Goal: Communication & Community: Share content

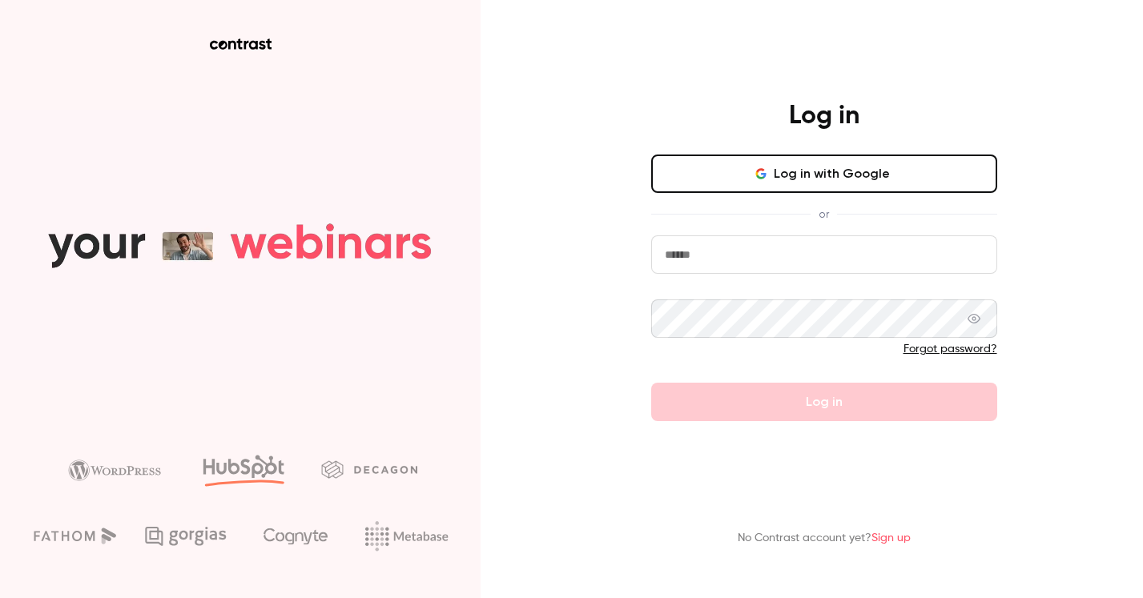
click at [777, 255] on input "email" at bounding box center [824, 255] width 346 height 38
type input "**********"
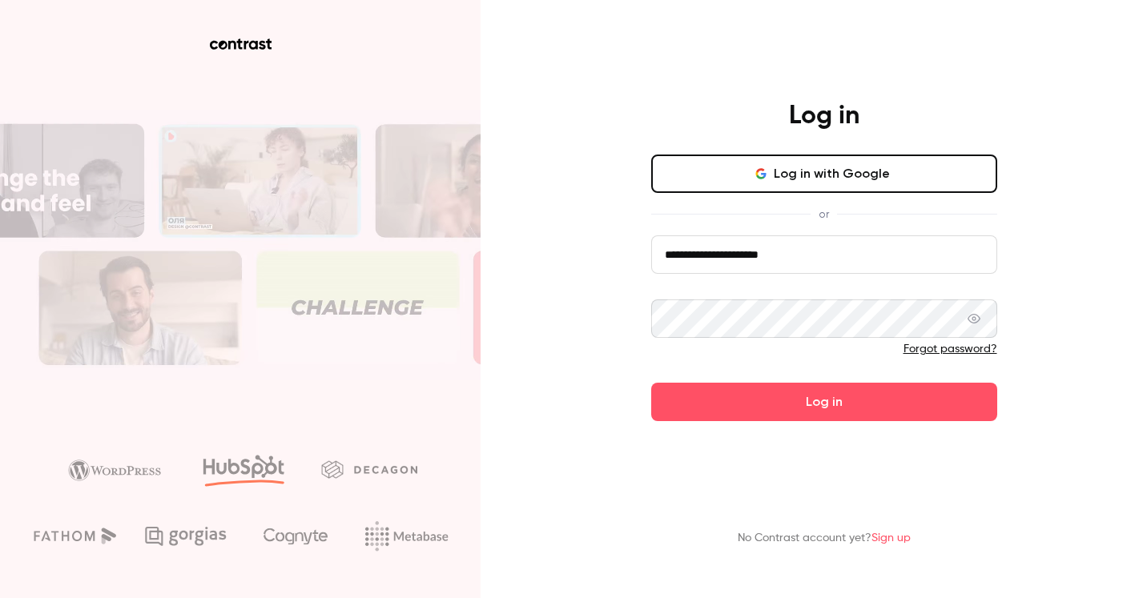
click at [845, 421] on button "Log in" at bounding box center [824, 402] width 346 height 38
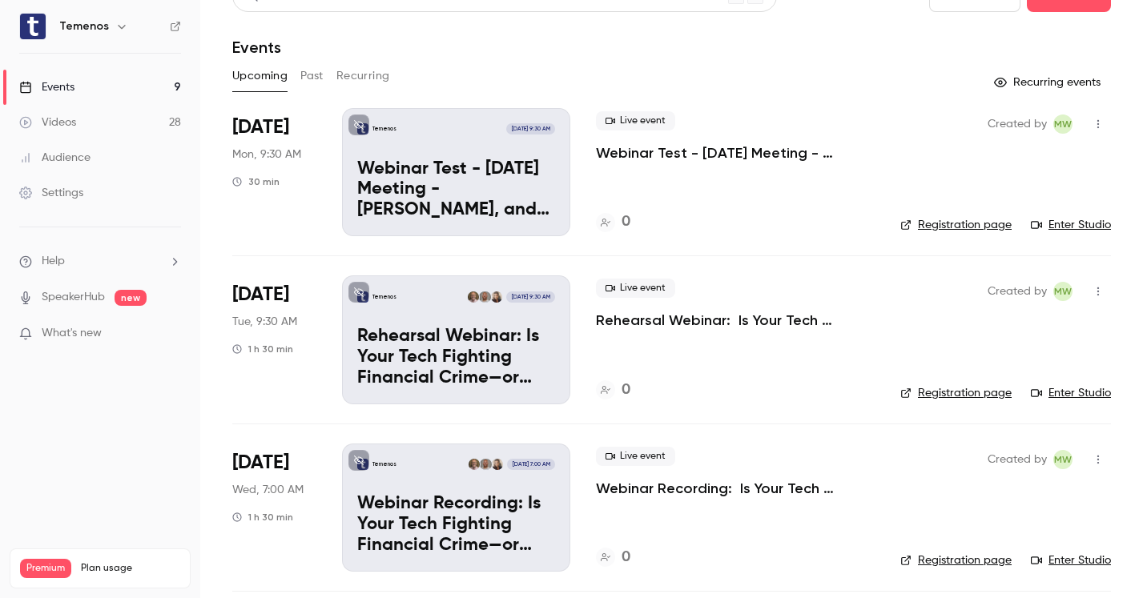
scroll to position [29, 0]
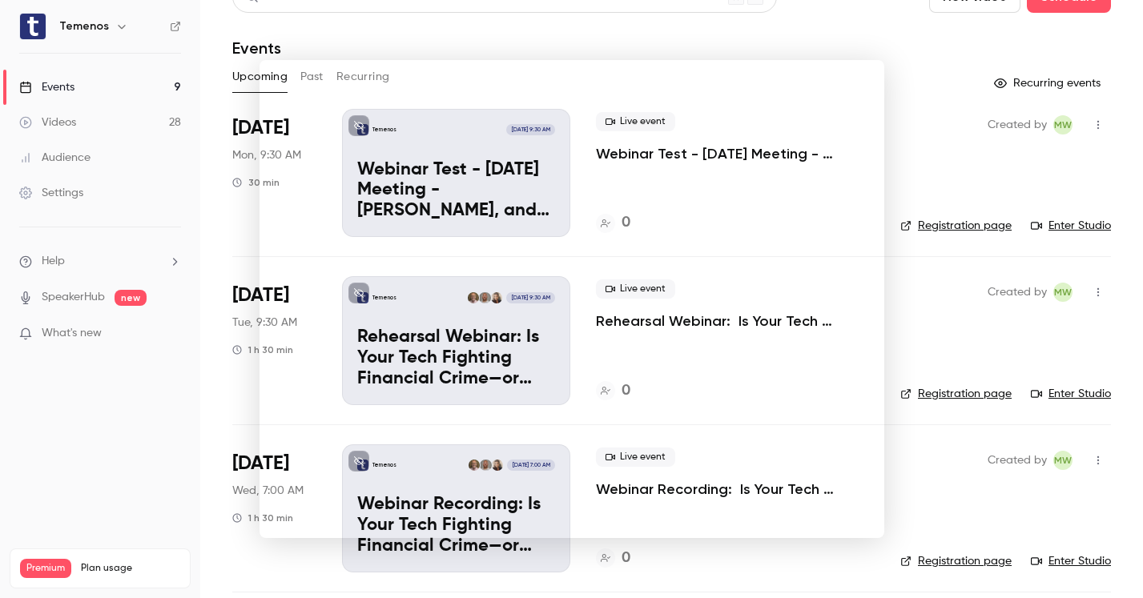
click at [920, 283] on div at bounding box center [571, 299] width 1143 height 598
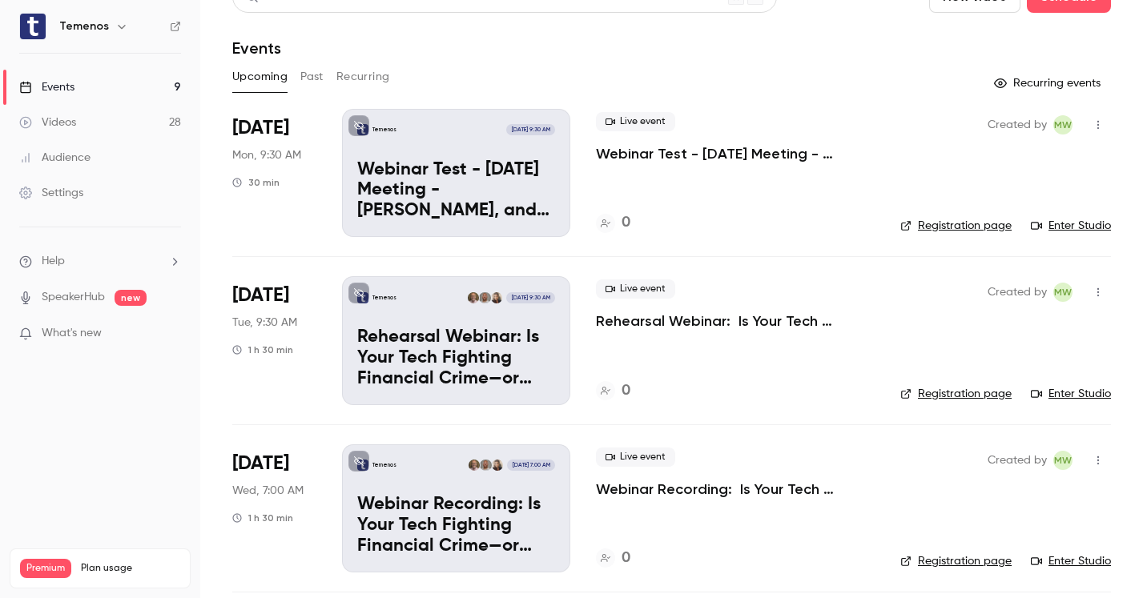
click at [633, 147] on p "Webinar Test - [DATE] Meeting - [PERSON_NAME], and [PERSON_NAME]" at bounding box center [735, 153] width 279 height 19
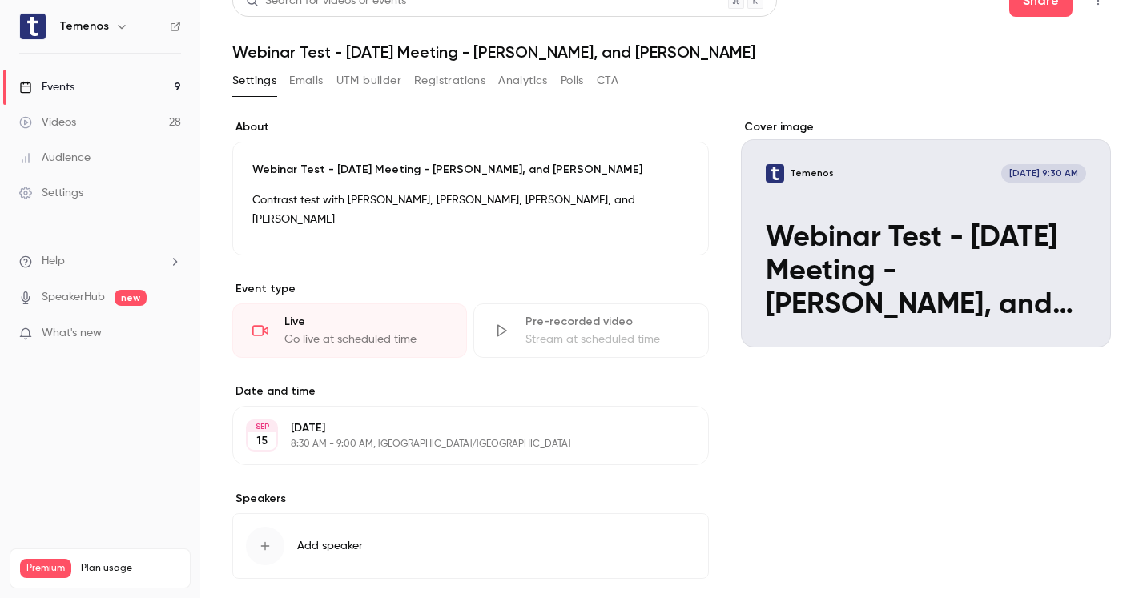
scroll to position [26, 0]
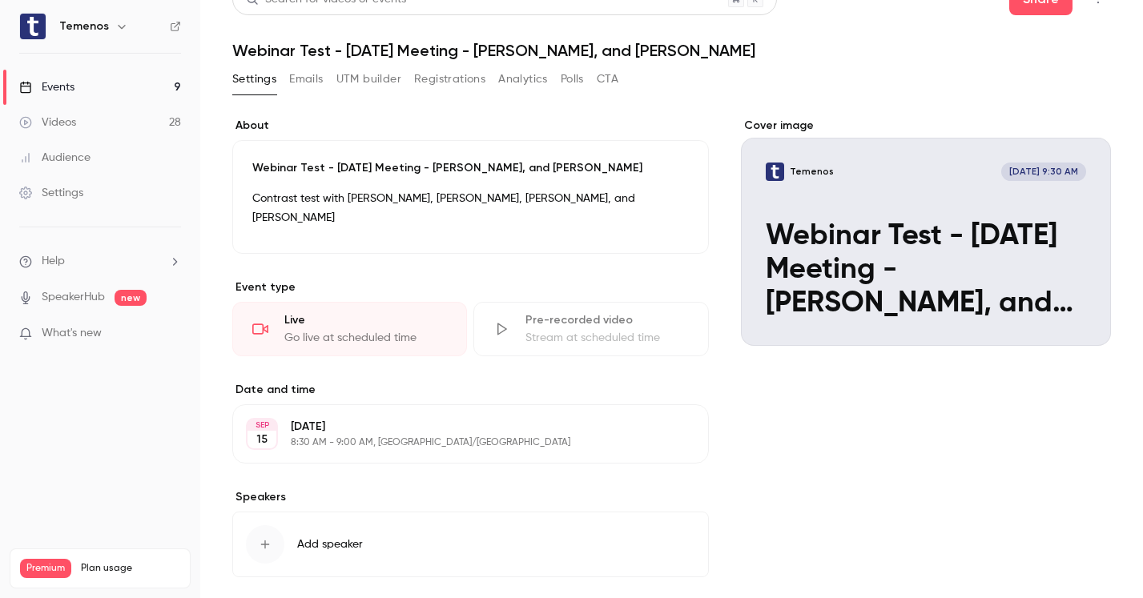
click at [943, 232] on div "Cover image" at bounding box center [926, 232] width 370 height 228
click at [0, 0] on input "Temenos [DATE] 9:30 AM Webinar Test - [DATE] Meeting - [PERSON_NAME], and [PERS…" at bounding box center [0, 0] width 0 height 0
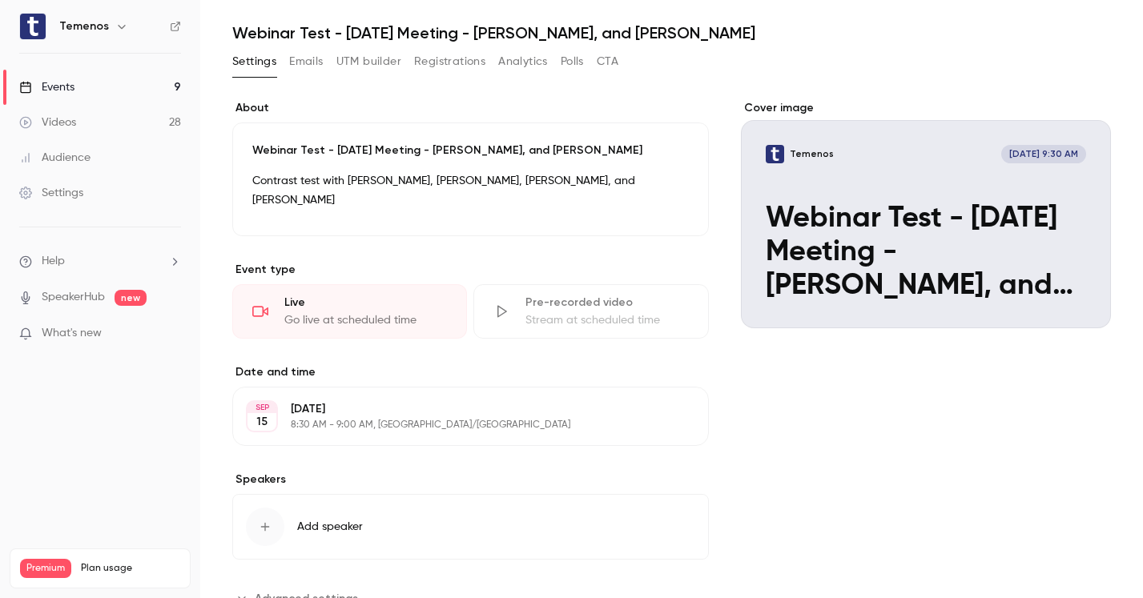
scroll to position [45, 0]
click at [430, 312] on div "Go live at scheduled time" at bounding box center [365, 320] width 163 height 16
click at [566, 294] on div "Pre-recorded video" at bounding box center [606, 302] width 163 height 16
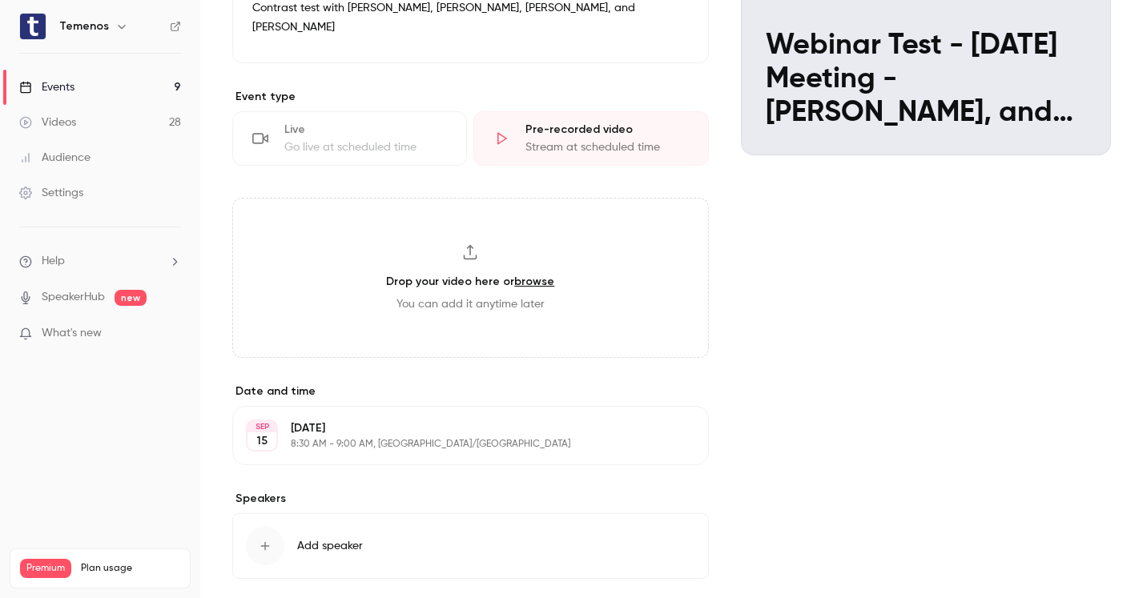
click at [413, 139] on div "Go live at scheduled time" at bounding box center [365, 147] width 163 height 16
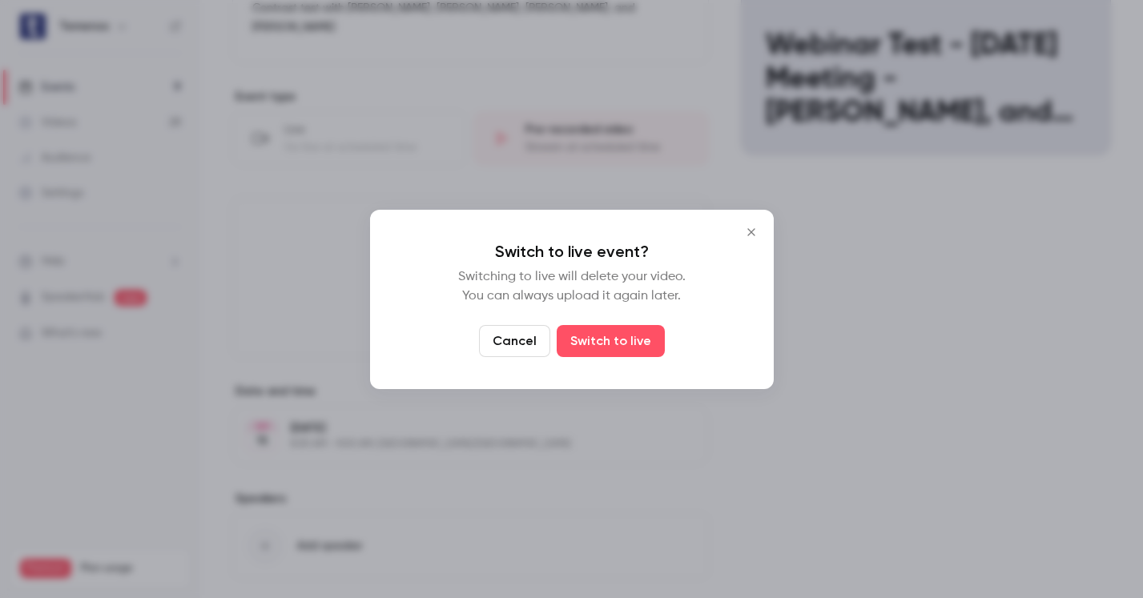
scroll to position [232, 0]
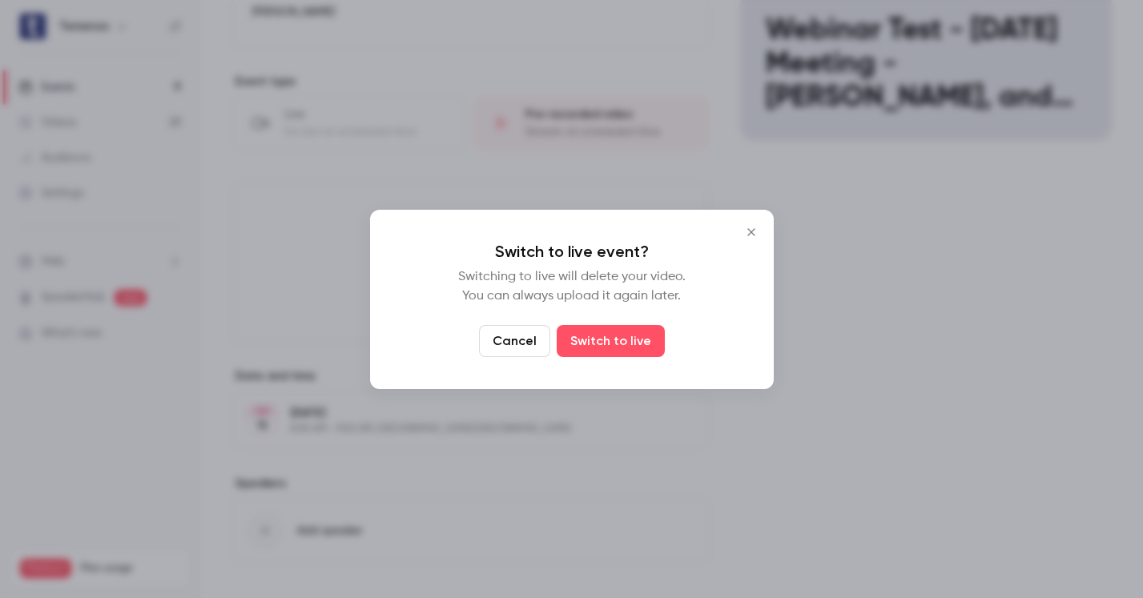
click at [521, 340] on button "Cancel" at bounding box center [514, 341] width 71 height 32
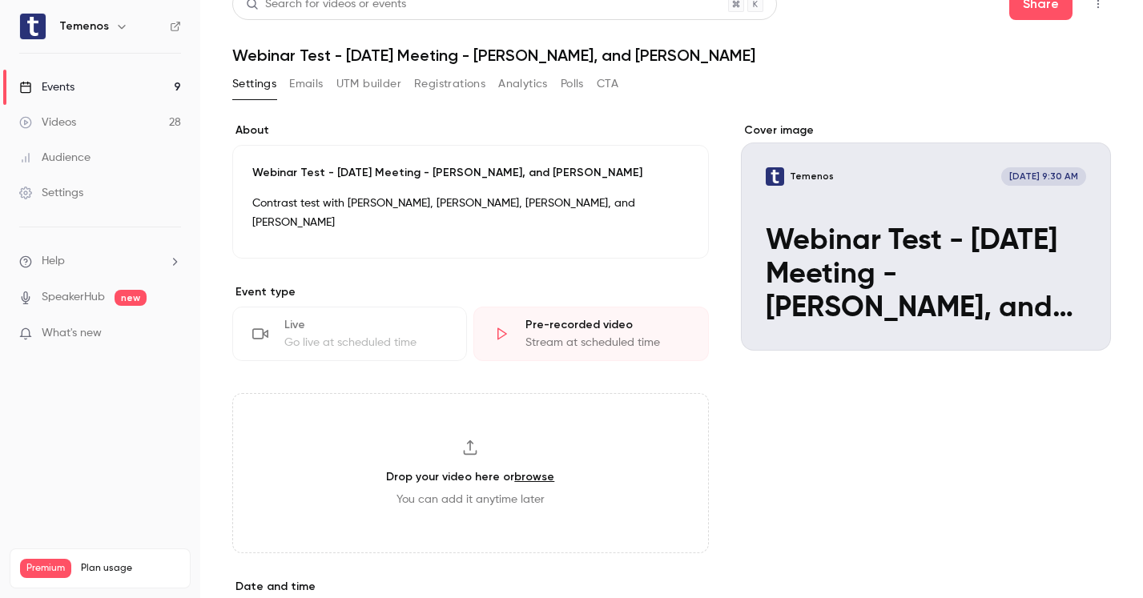
scroll to position [0, 0]
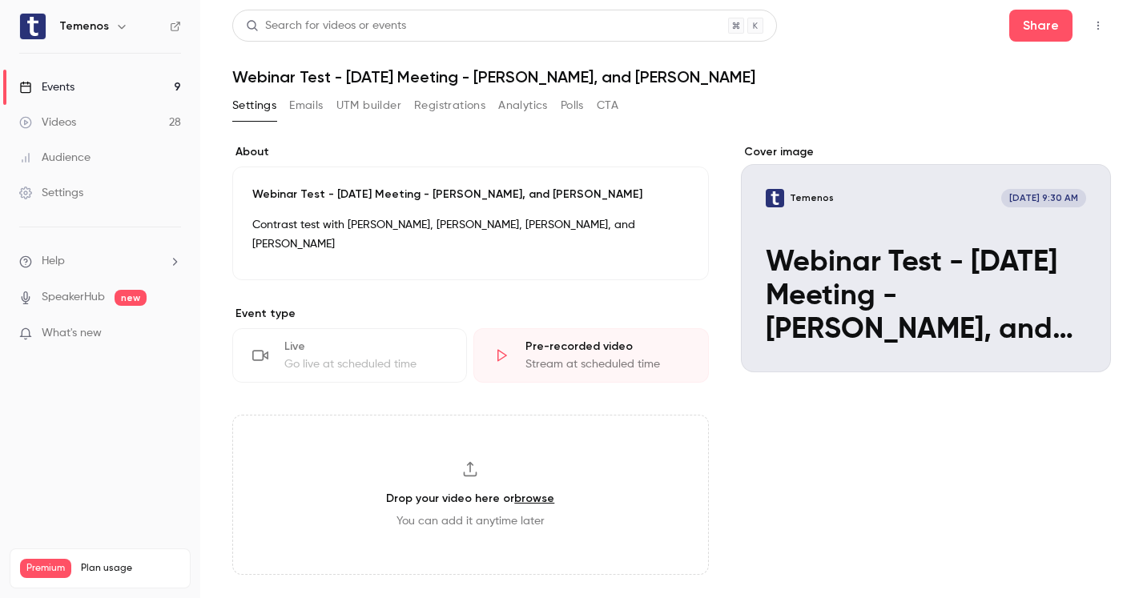
click at [1103, 28] on icon "button" at bounding box center [1098, 25] width 13 height 11
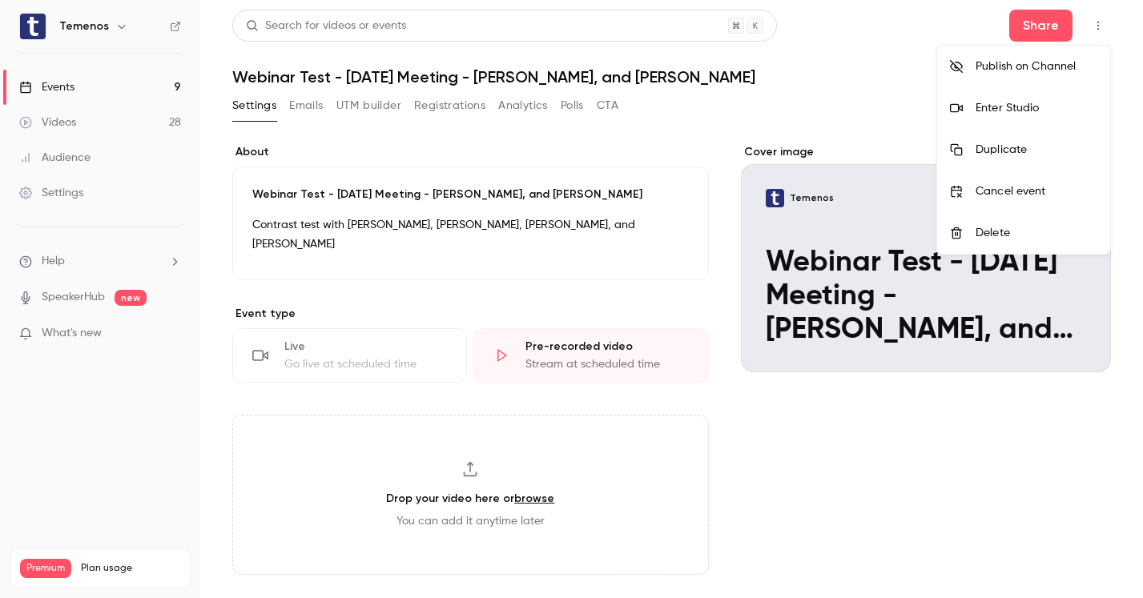
click at [1103, 28] on div at bounding box center [571, 299] width 1143 height 598
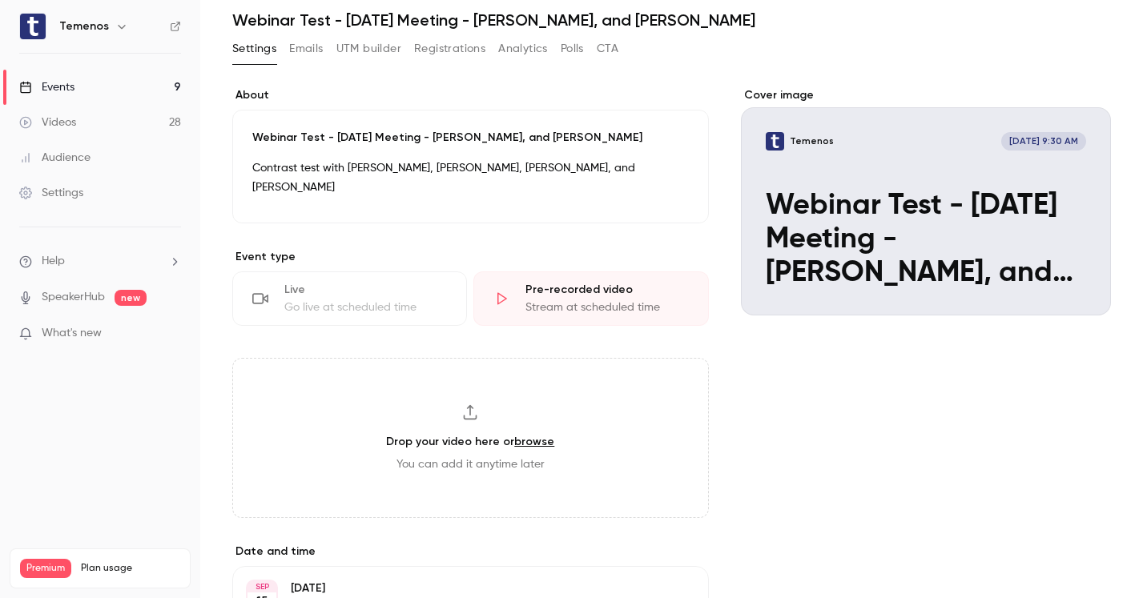
scroll to position [58, 0]
click at [312, 138] on p "Webinar Test - [DATE] Meeting - [PERSON_NAME], and [PERSON_NAME]" at bounding box center [470, 137] width 437 height 16
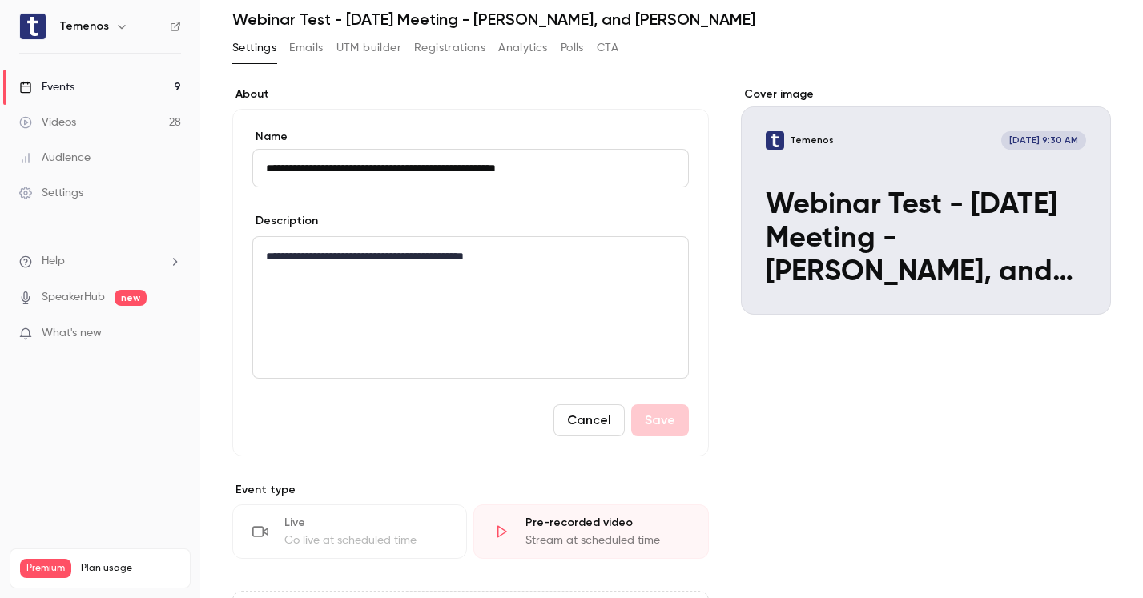
click at [573, 415] on button "Cancel" at bounding box center [589, 421] width 71 height 32
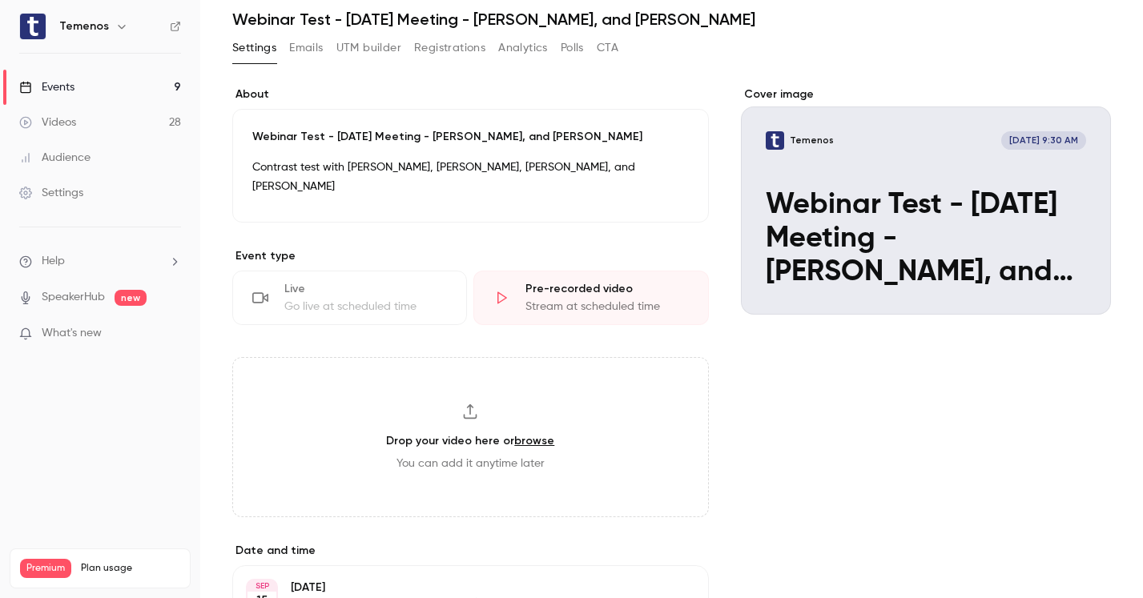
scroll to position [0, 0]
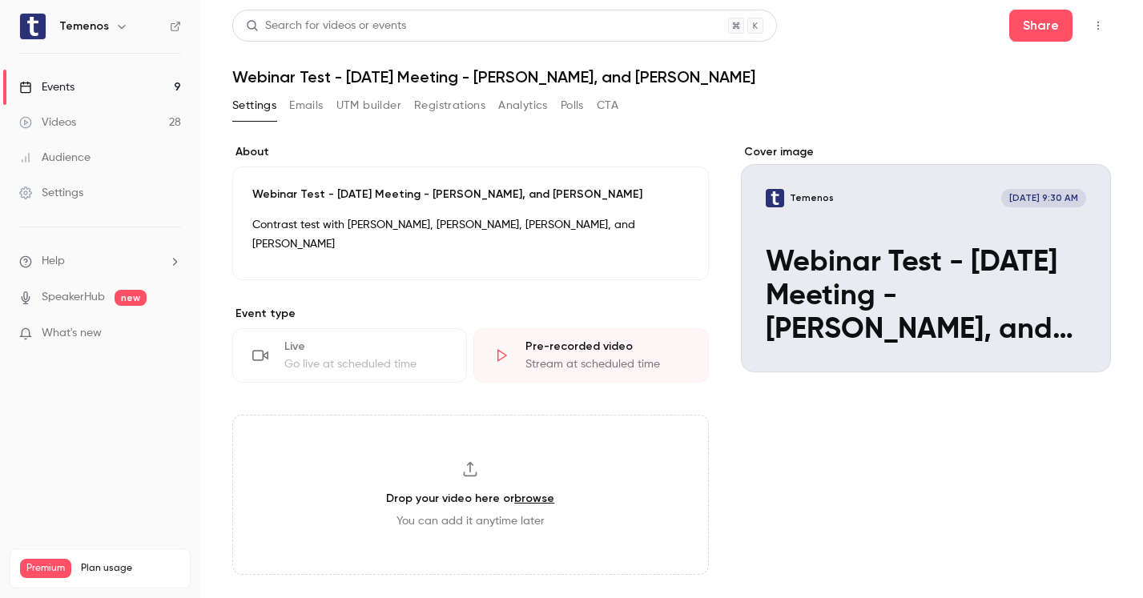
click at [247, 104] on button "Settings" at bounding box center [254, 106] width 44 height 26
click at [90, 84] on link "Events 9" at bounding box center [100, 87] width 200 height 35
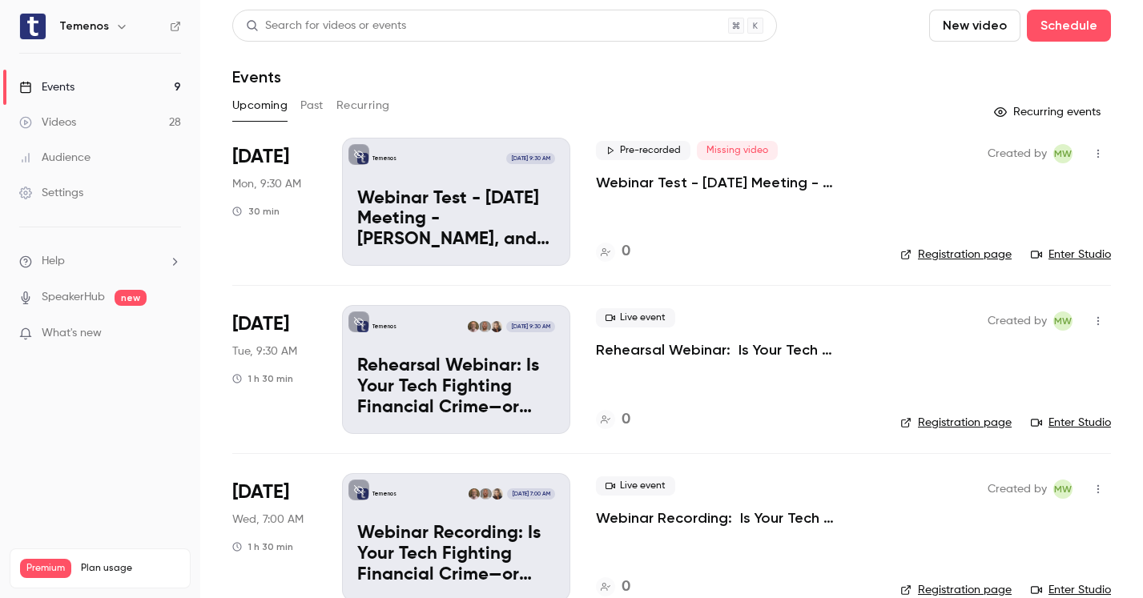
click at [479, 201] on p "Webinar Test - [DATE] Meeting - [PERSON_NAME], and [PERSON_NAME]" at bounding box center [456, 220] width 198 height 62
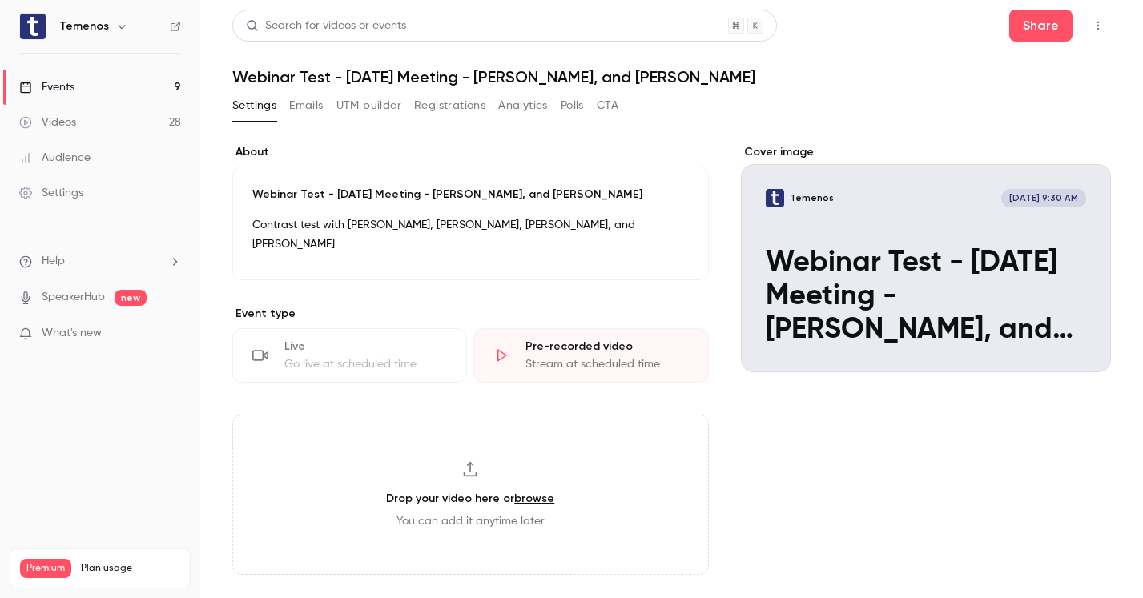
click at [360, 339] on div "Live" at bounding box center [365, 347] width 163 height 16
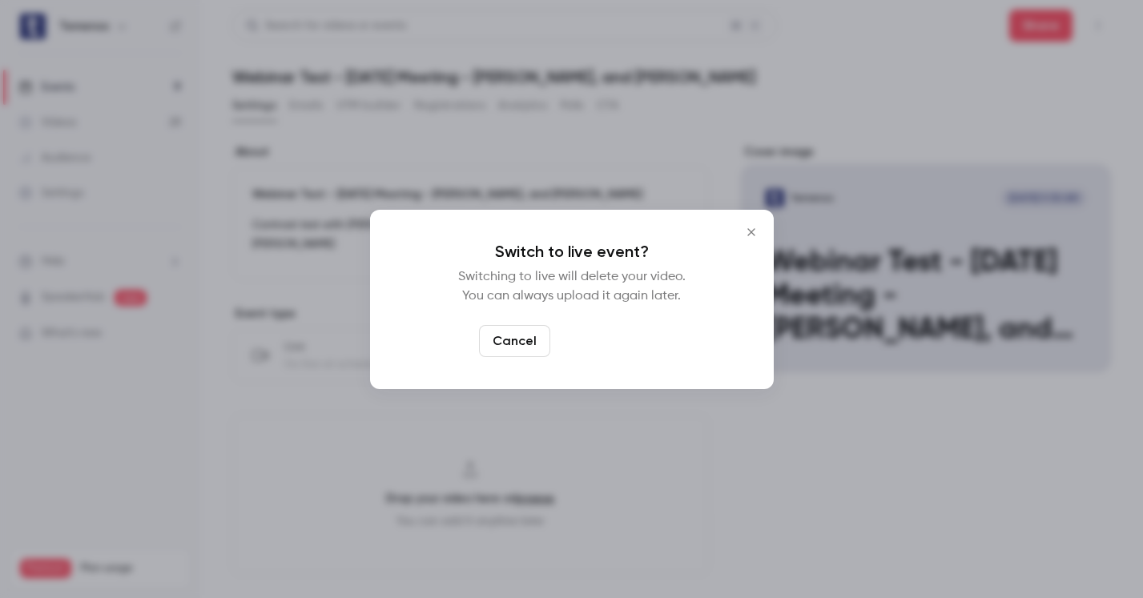
click at [618, 340] on button "Switch to live" at bounding box center [611, 341] width 108 height 32
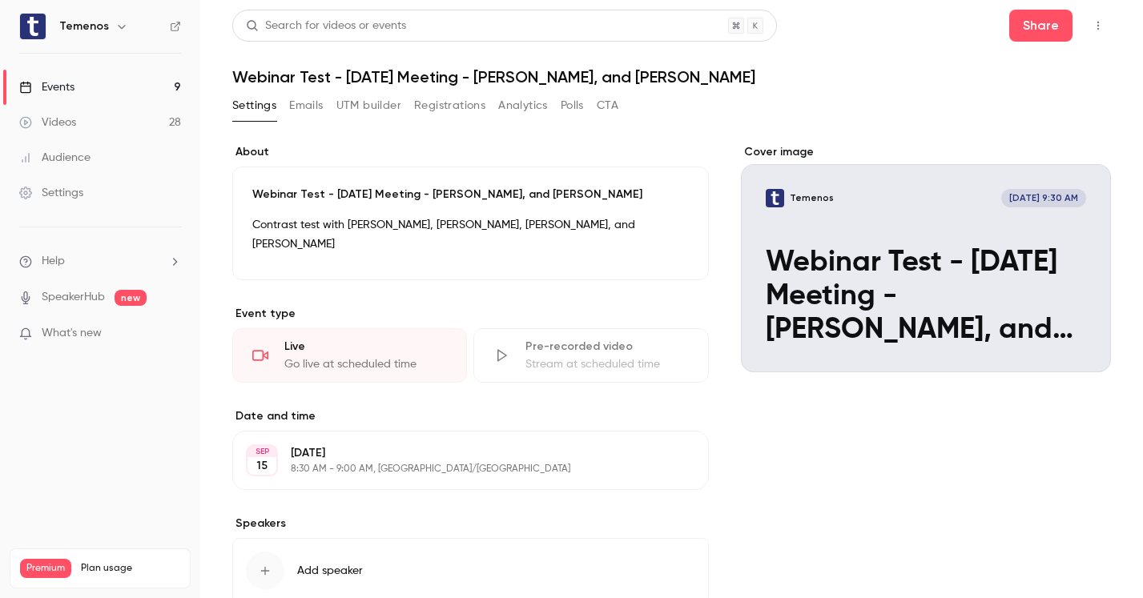
click at [75, 87] on link "Events 9" at bounding box center [100, 87] width 200 height 35
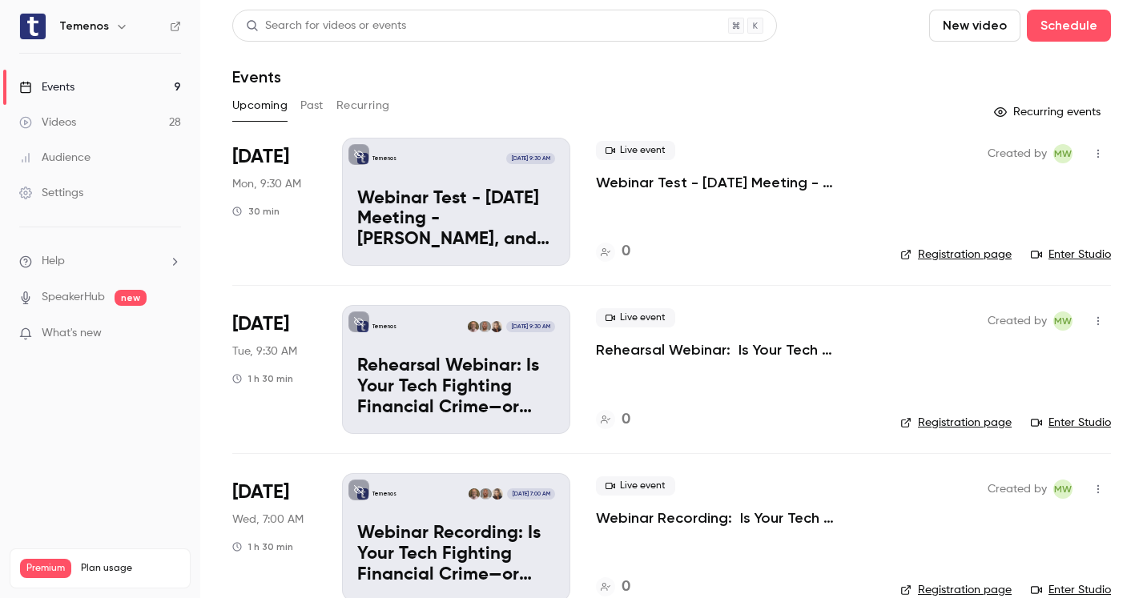
drag, startPoint x: 767, startPoint y: 217, endPoint x: 788, endPoint y: 219, distance: 21.8
click at [767, 217] on div "Live event Webinar Test - [DATE] Meeting - [PERSON_NAME], and [PERSON_NAME] 0" at bounding box center [735, 202] width 279 height 128
click at [1077, 252] on link "Enter Studio" at bounding box center [1071, 255] width 80 height 16
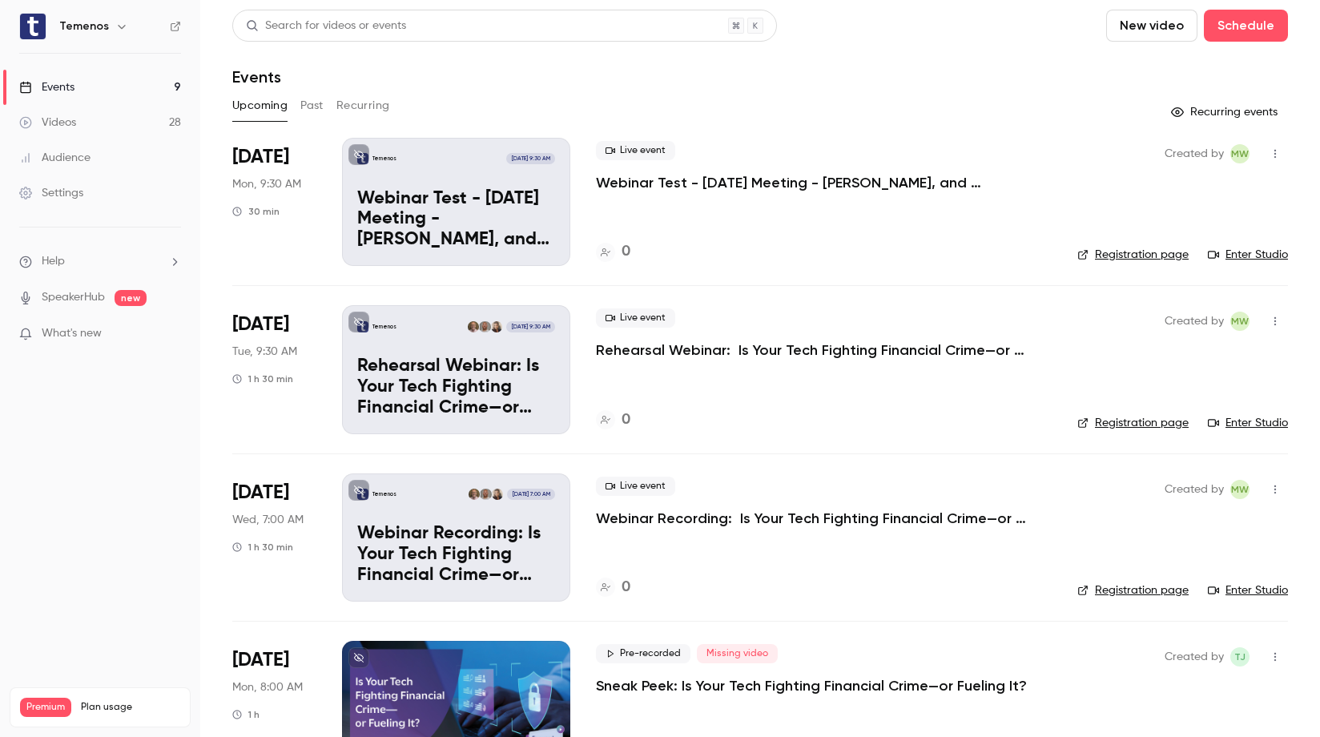
click at [1142, 157] on icon "button" at bounding box center [1275, 153] width 13 height 11
click at [787, 107] on div at bounding box center [660, 368] width 1320 height 737
click at [1142, 159] on button "button" at bounding box center [1275, 154] width 26 height 26
click at [1142, 233] on div "Invite to Studio" at bounding box center [1214, 236] width 122 height 16
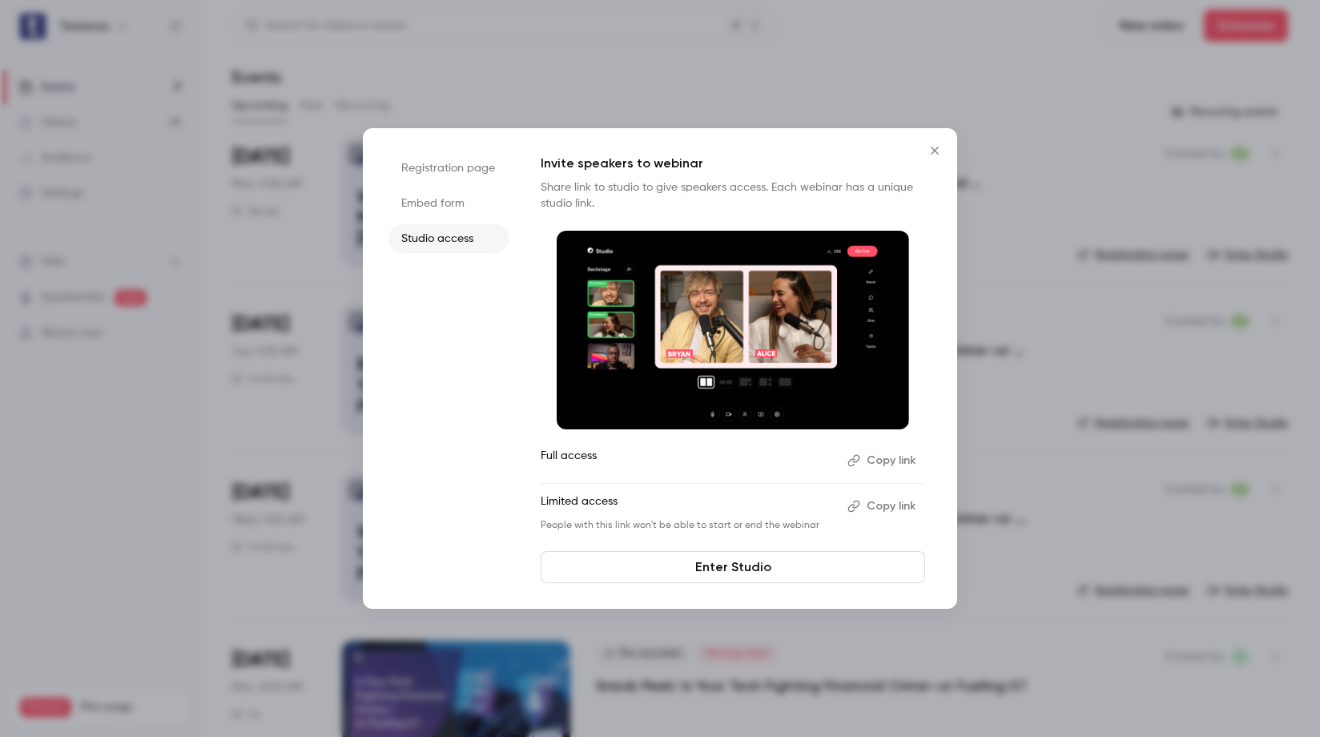
click at [893, 465] on button "Copy link" at bounding box center [883, 461] width 84 height 26
click at [938, 155] on icon "Close" at bounding box center [934, 150] width 19 height 13
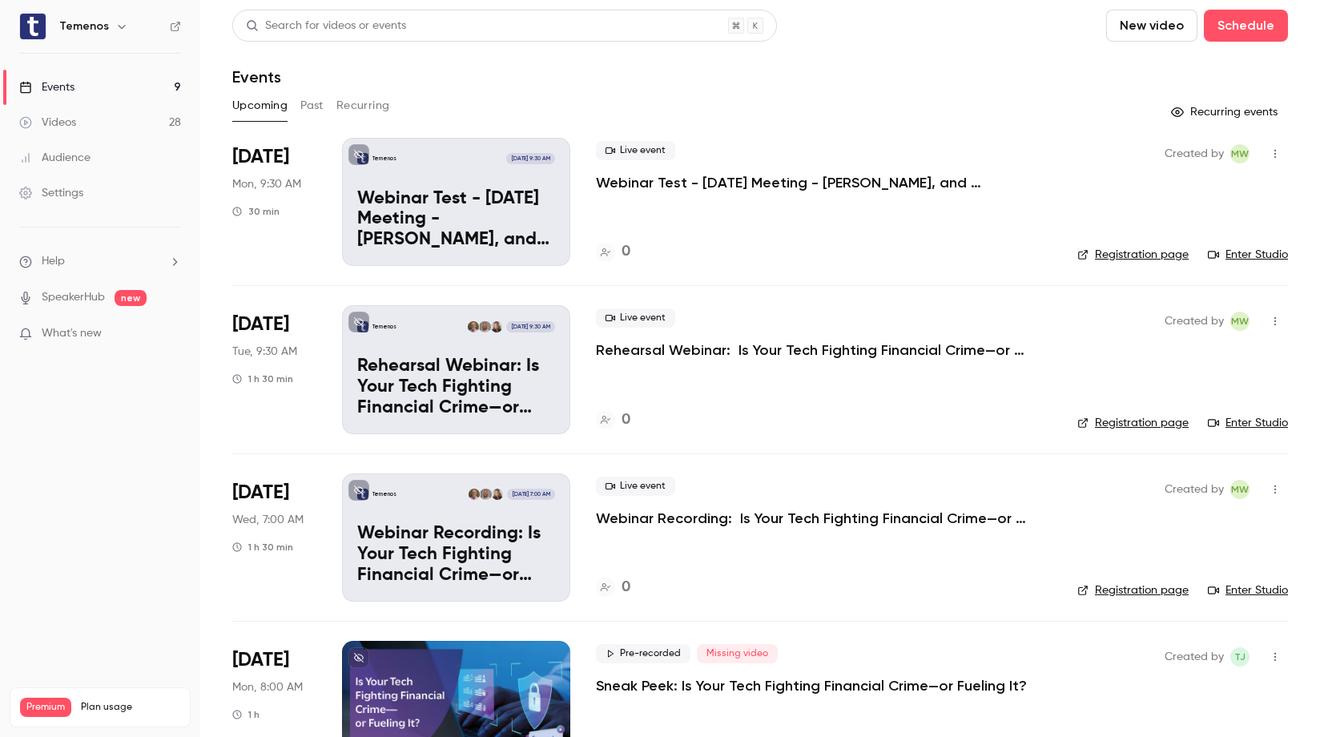
click at [1142, 258] on link "Enter Studio" at bounding box center [1248, 255] width 80 height 16
